Goal: Transaction & Acquisition: Purchase product/service

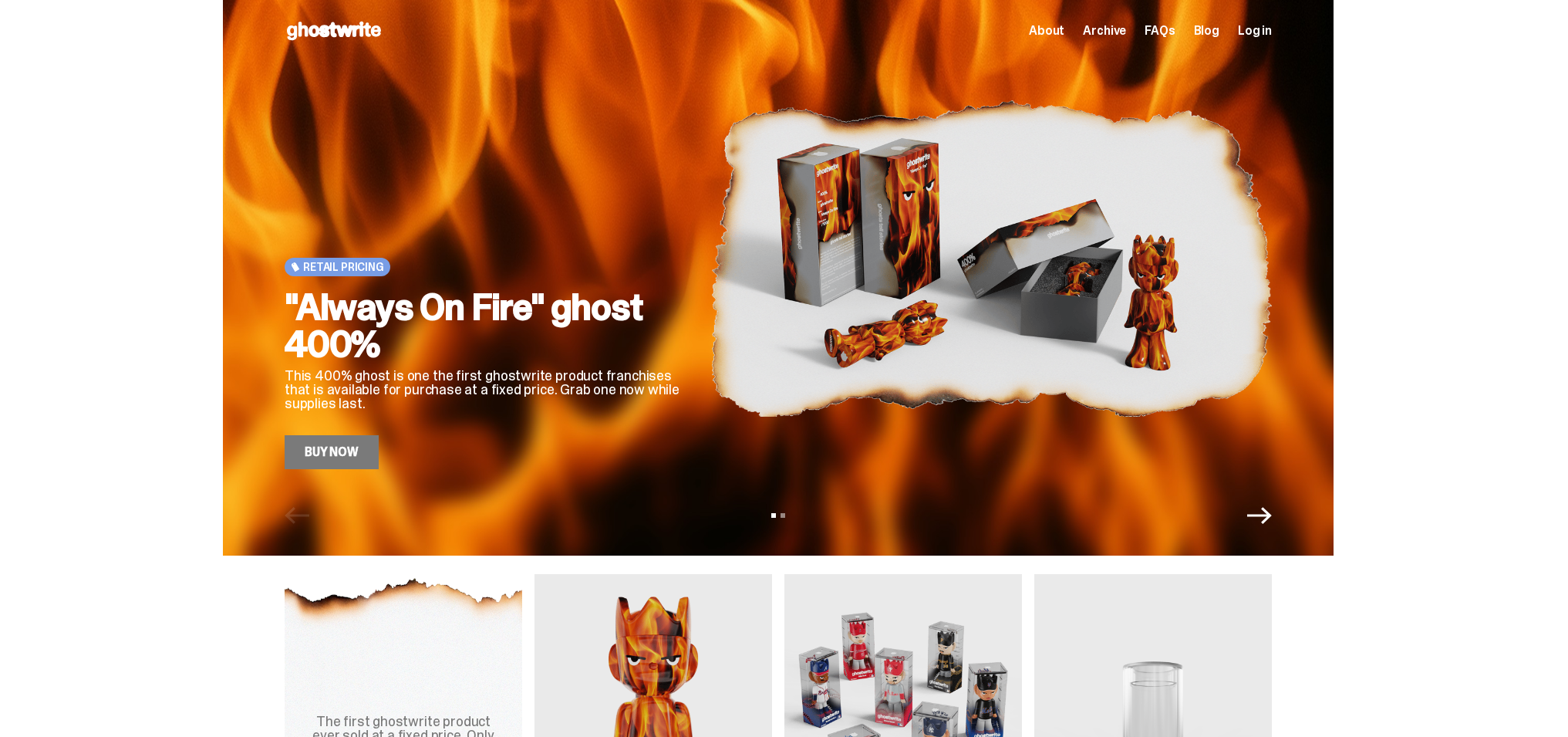
click at [1272, 519] on icon "Next" at bounding box center [1260, 515] width 25 height 17
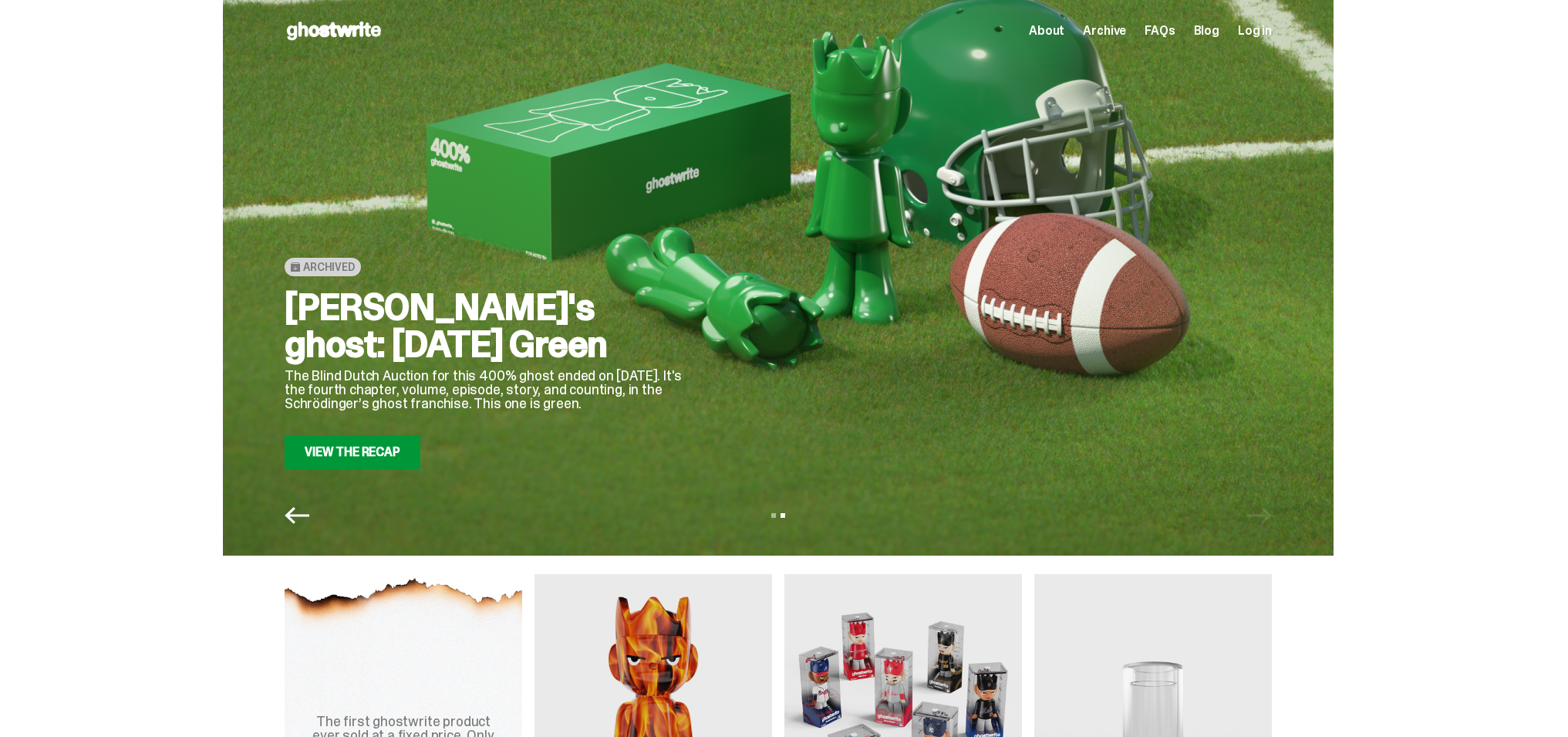
click at [1272, 519] on div "View slide 1 View slide 2" at bounding box center [778, 516] width 1111 height 25
click at [302, 522] on icon "Previous" at bounding box center [297, 516] width 25 height 25
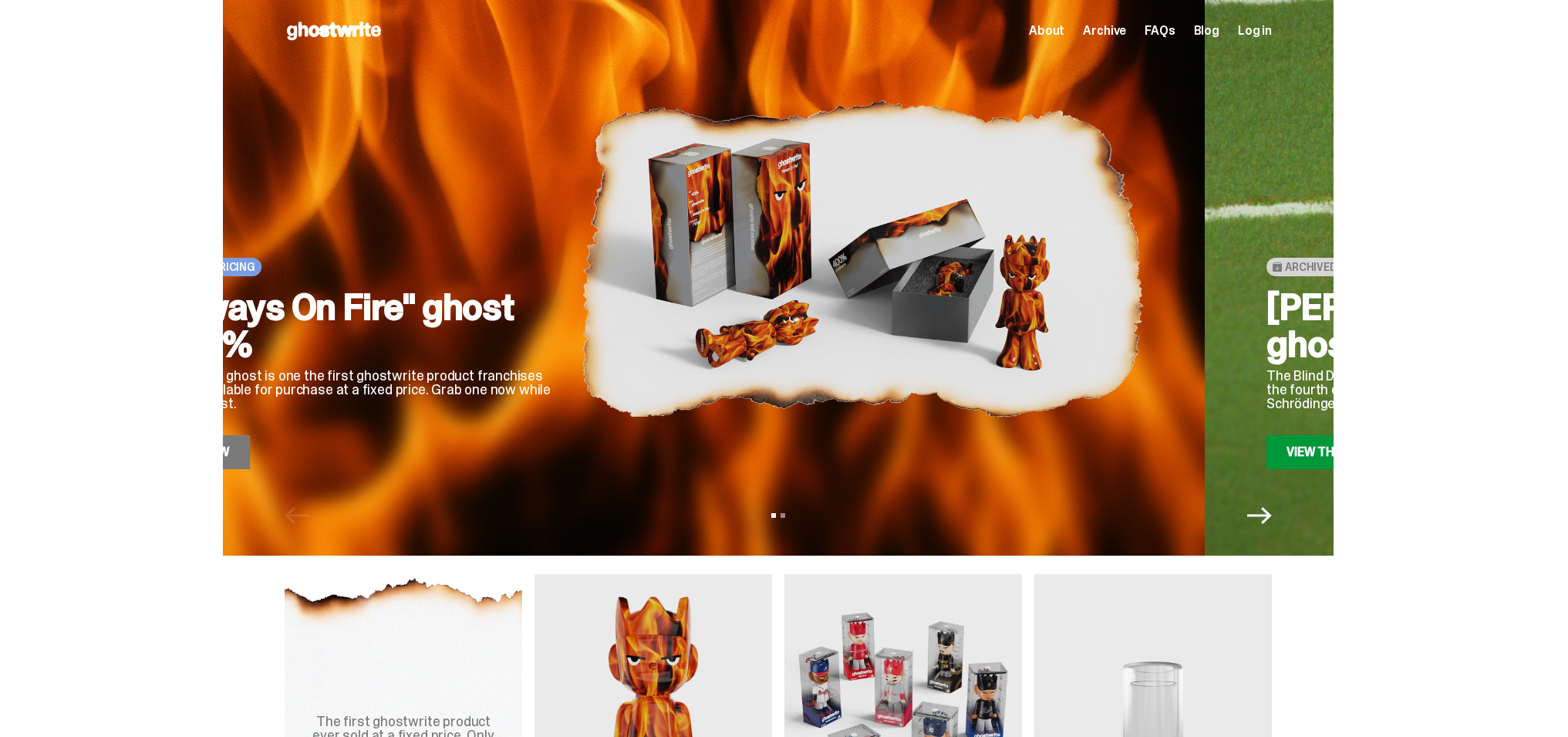
click at [302, 522] on div "View slide 1 View slide 2" at bounding box center [778, 516] width 1111 height 25
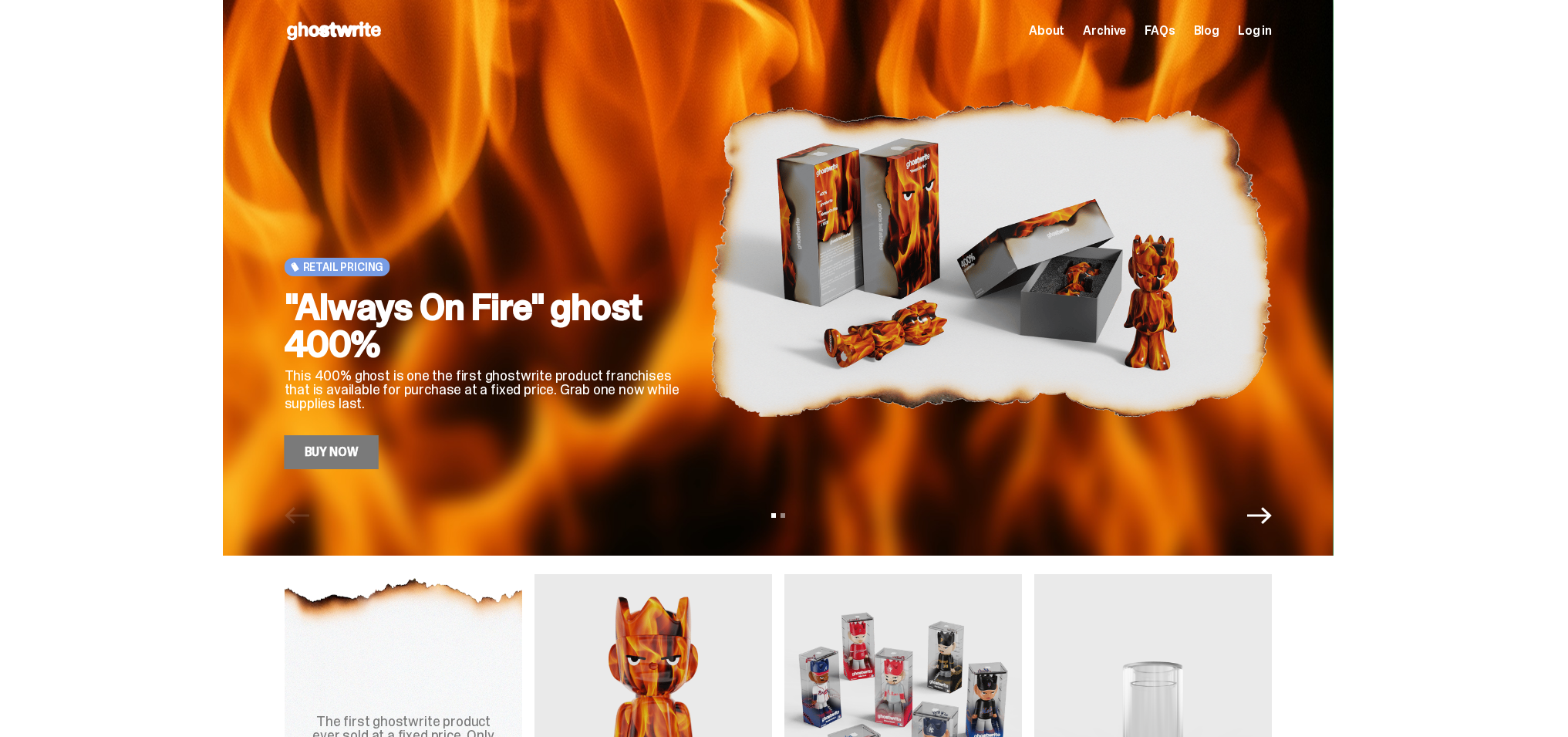
click at [302, 520] on div "View slide 1 View slide 2" at bounding box center [778, 516] width 1111 height 25
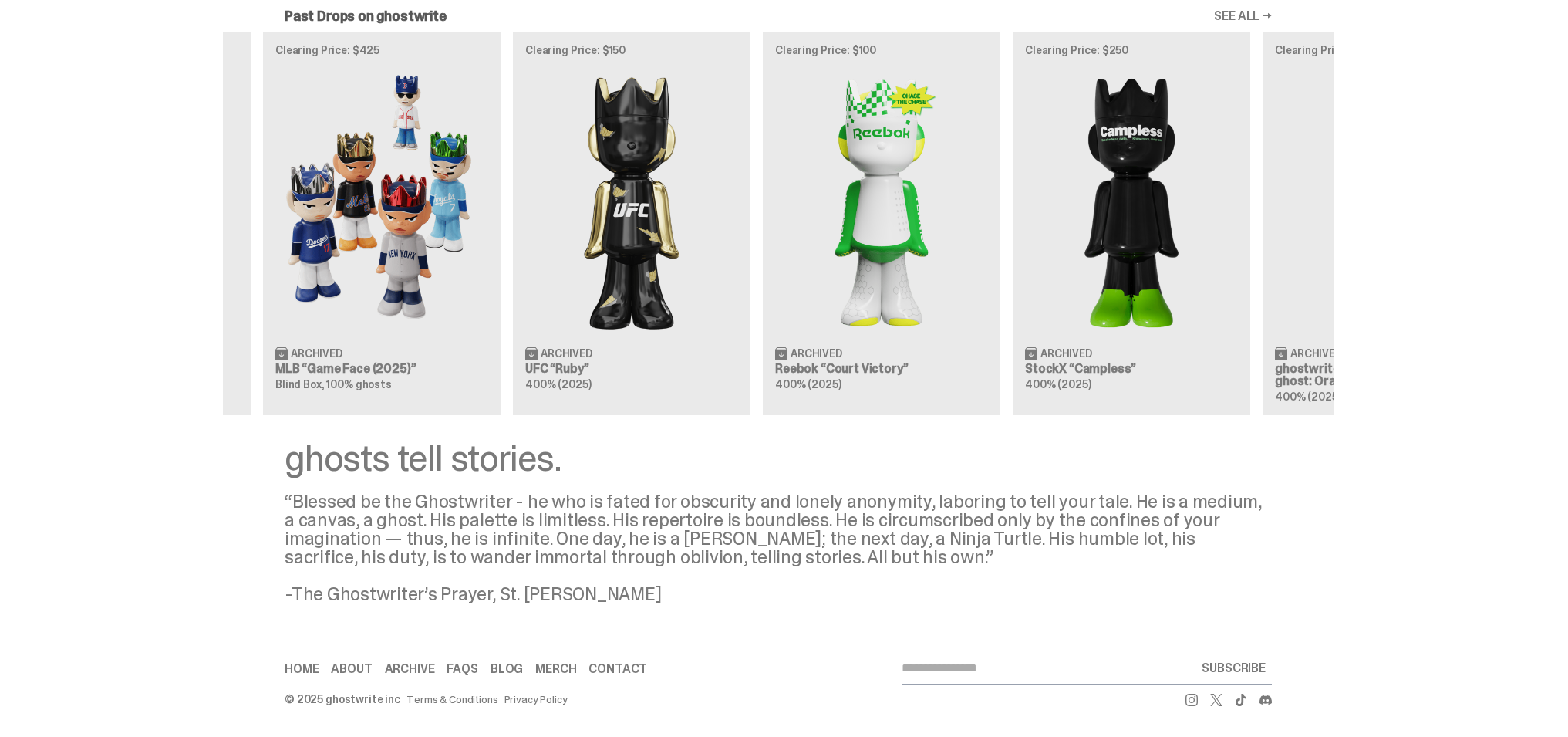
scroll to position [0, 383]
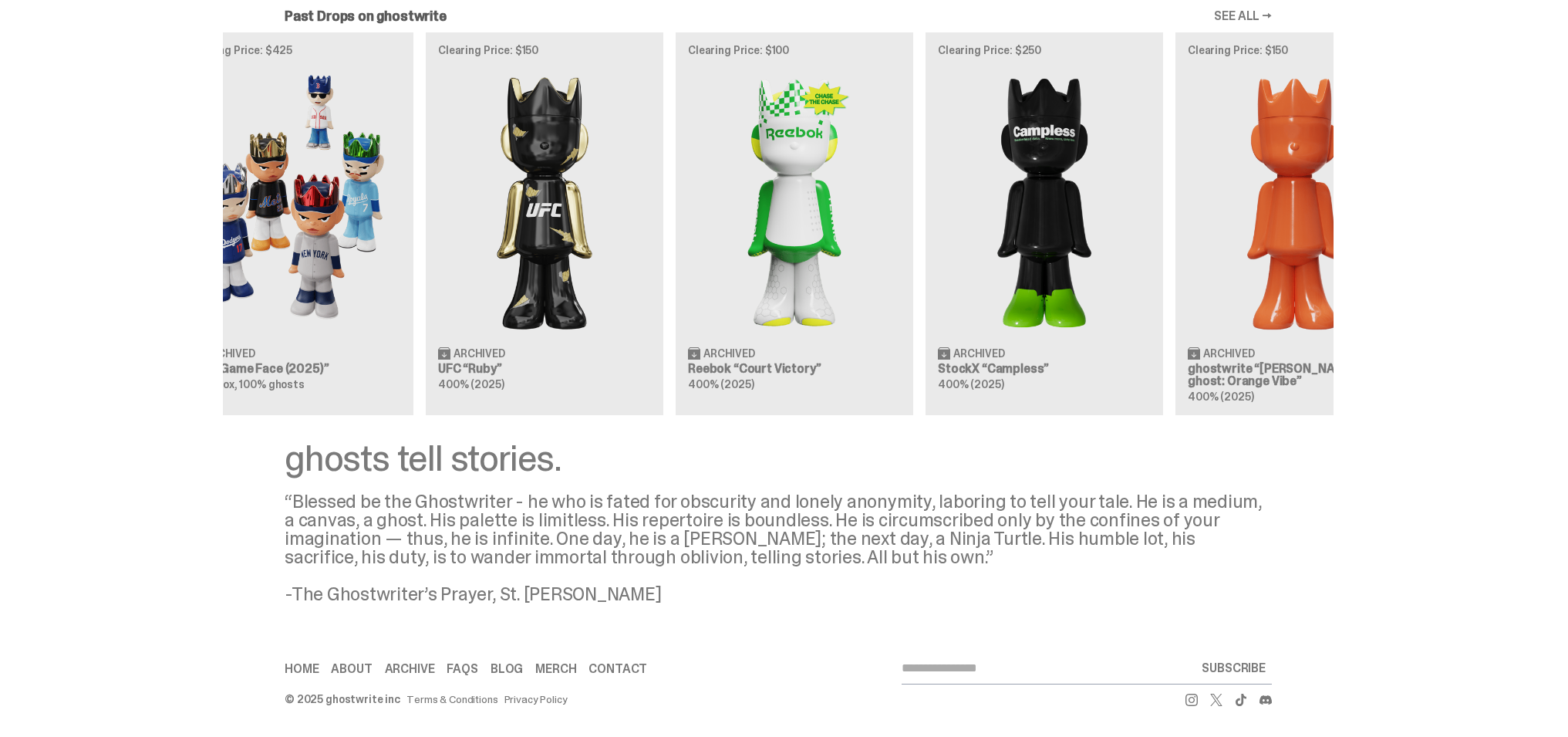
click at [946, 232] on img at bounding box center [1045, 200] width 213 height 266
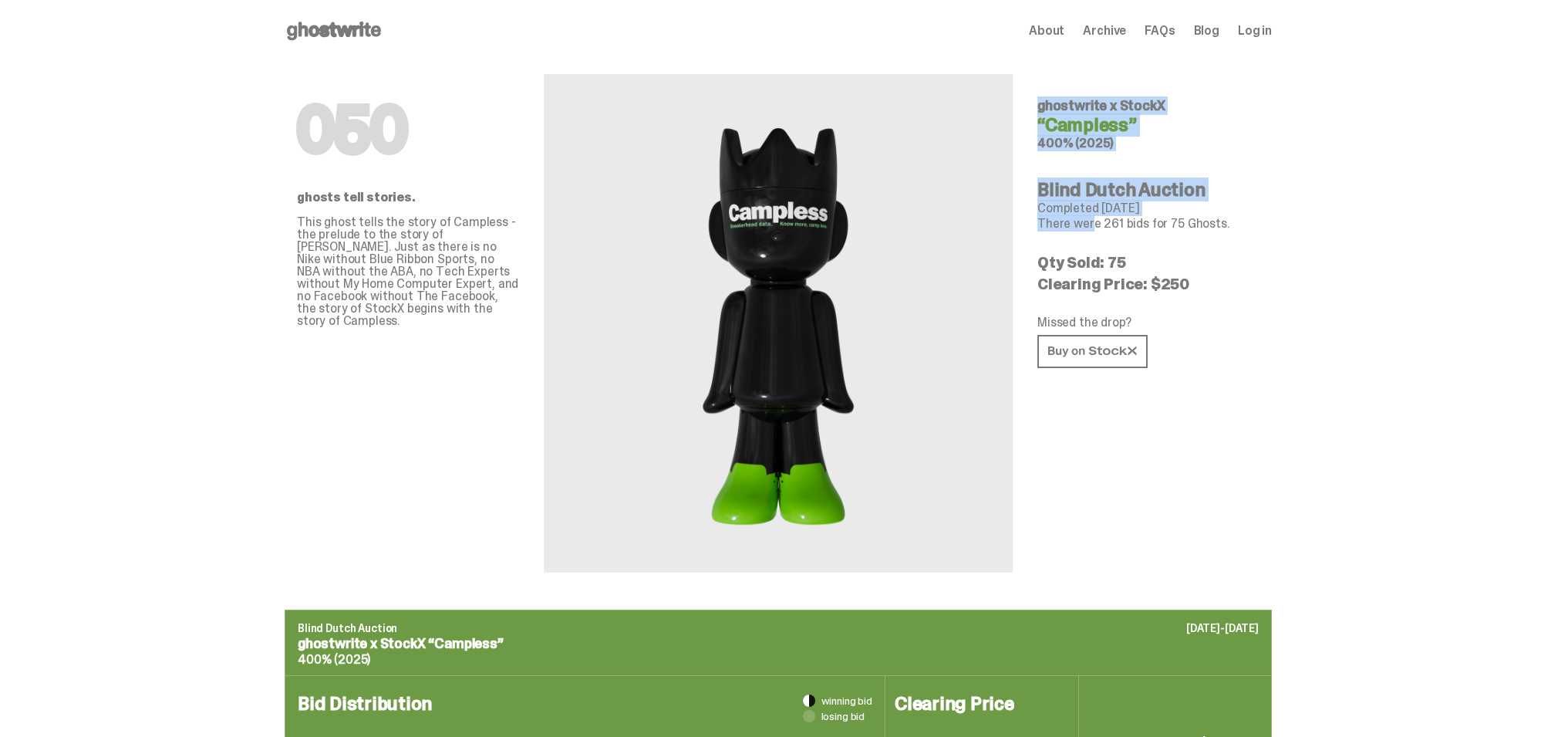
click at [773, 224] on div "050 ghosts tell stories. This ghost tells the story of Campless - the prelude t…" at bounding box center [778, 336] width 988 height 548
